Goal: Find specific page/section: Find specific page/section

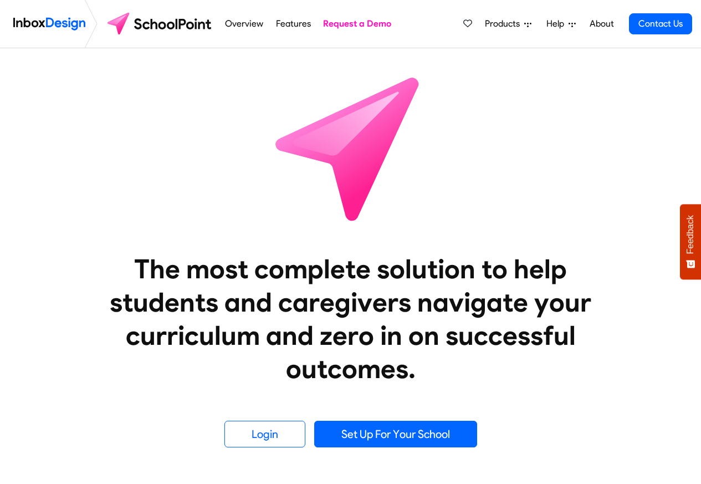
click at [506, 24] on span "Products" at bounding box center [504, 23] width 39 height 13
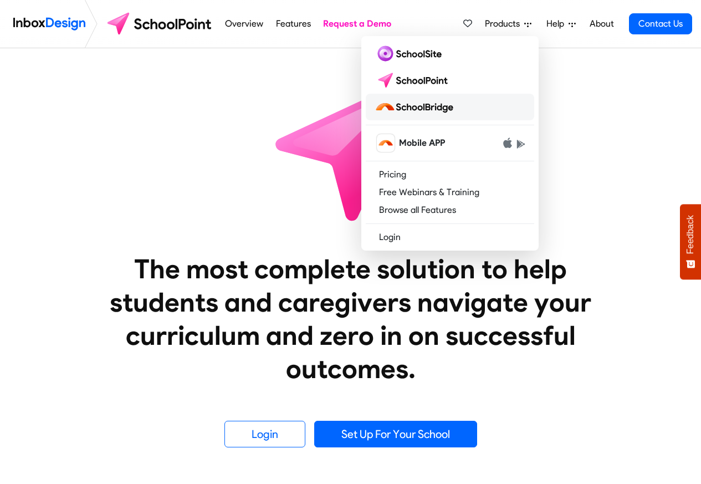
click at [407, 108] on img at bounding box center [416, 107] width 83 height 18
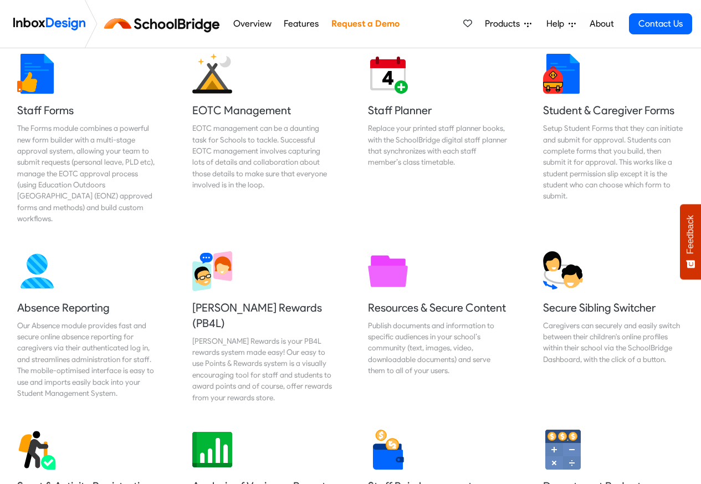
scroll to position [333, 0]
